Goal: Check status: Check status

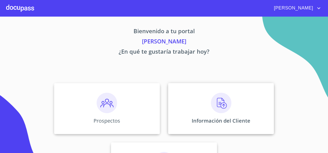
click at [191, 95] on div "Información del Cliente" at bounding box center [221, 108] width 106 height 51
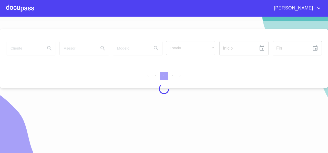
click at [177, 45] on div at bounding box center [164, 89] width 328 height 137
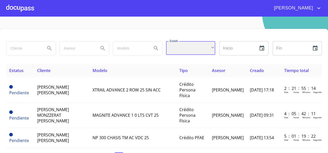
click at [175, 48] on div "​" at bounding box center [190, 48] width 49 height 14
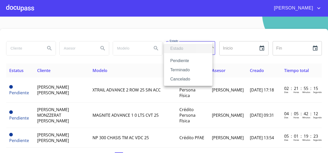
click at [175, 69] on li "Terminado" at bounding box center [188, 70] width 48 height 9
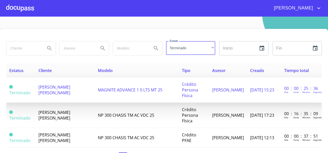
click at [51, 91] on span "[PERSON_NAME] [PERSON_NAME]" at bounding box center [54, 89] width 32 height 11
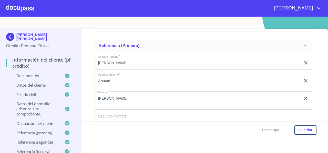
scroll to position [2773, 0]
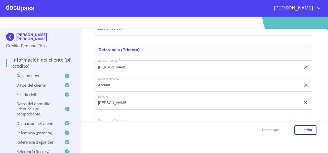
drag, startPoint x: 122, startPoint y: 72, endPoint x: 95, endPoint y: 72, distance: 26.6
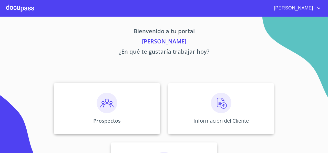
click at [102, 92] on div "Prospectos" at bounding box center [107, 108] width 106 height 51
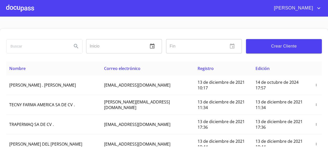
click at [46, 48] on input "search" at bounding box center [36, 46] width 61 height 14
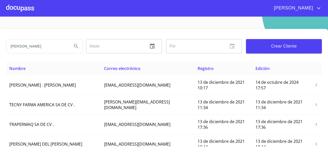
type input "DAVID RAMIREZ"
click at [54, 50] on input "DAVID RAMIREZ" at bounding box center [36, 46] width 61 height 14
click at [78, 44] on button "Search" at bounding box center [76, 46] width 12 height 12
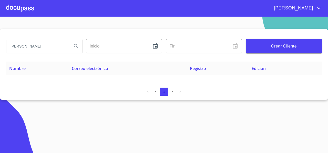
click at [15, 15] on div at bounding box center [20, 8] width 28 height 16
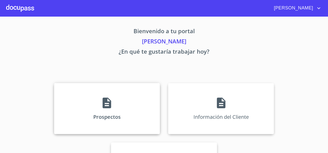
click at [61, 93] on div "Prospectos" at bounding box center [107, 108] width 106 height 51
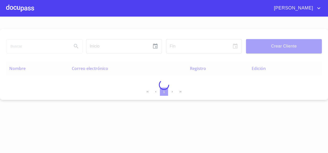
click at [18, 48] on div at bounding box center [164, 85] width 328 height 137
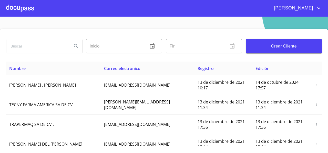
click at [18, 48] on input "search" at bounding box center [36, 46] width 61 height 14
